Goal: Information Seeking & Learning: Learn about a topic

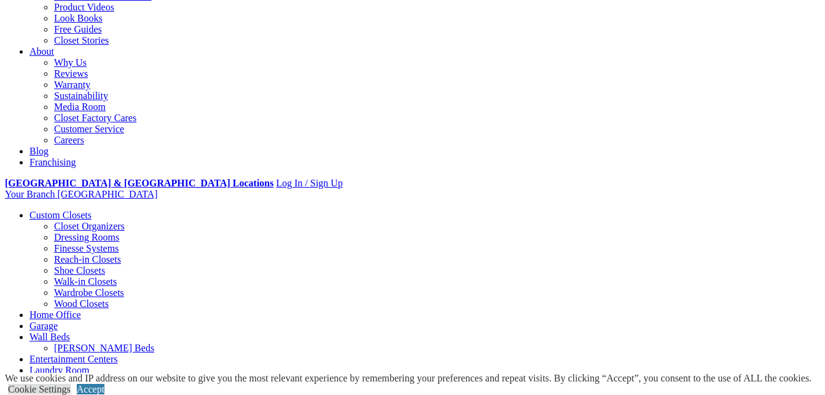
scroll to position [365, 0]
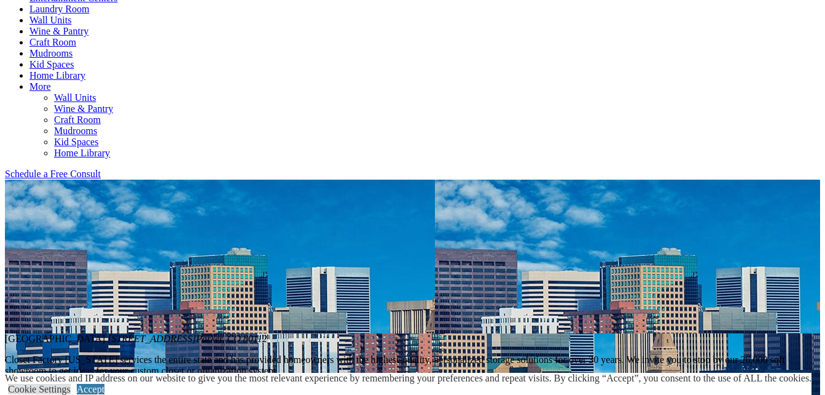
scroll to position [658, 0]
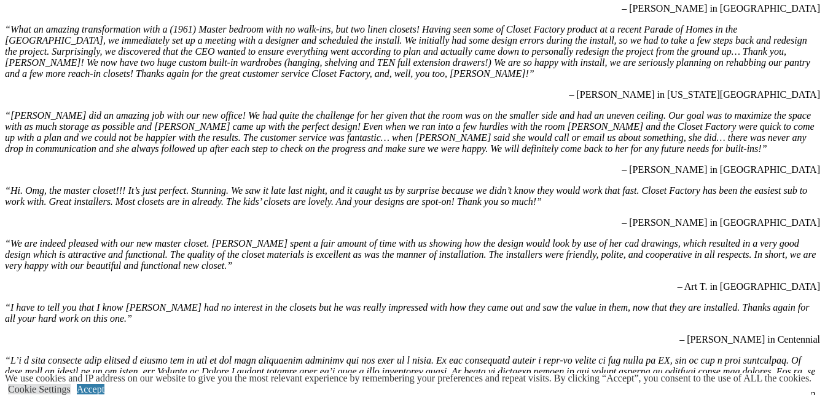
scroll to position [3667, 0]
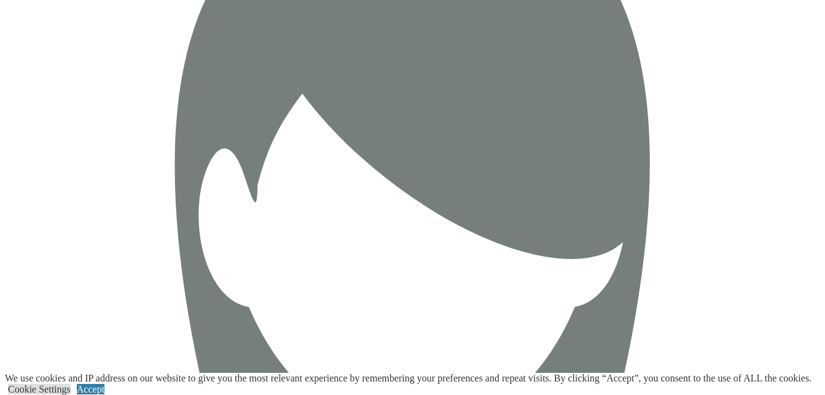
scroll to position [3897, 0]
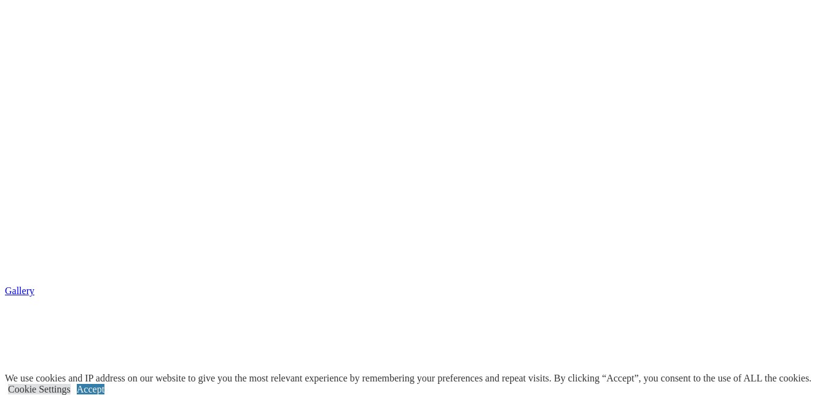
scroll to position [2397, 0]
